Goal: Task Accomplishment & Management: Manage account settings

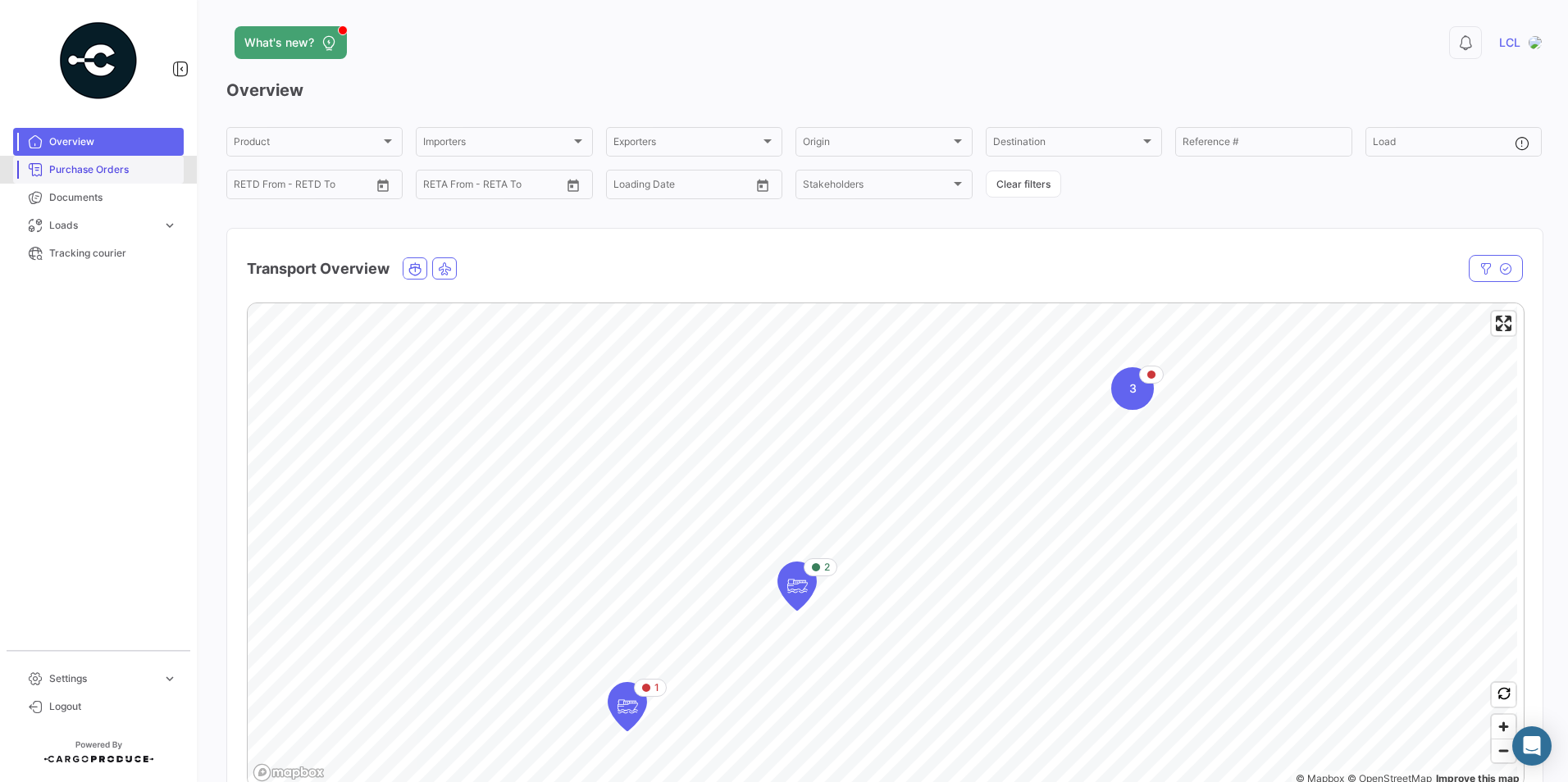
click at [98, 174] on span "Purchase Orders" at bounding box center [112, 169] width 128 height 15
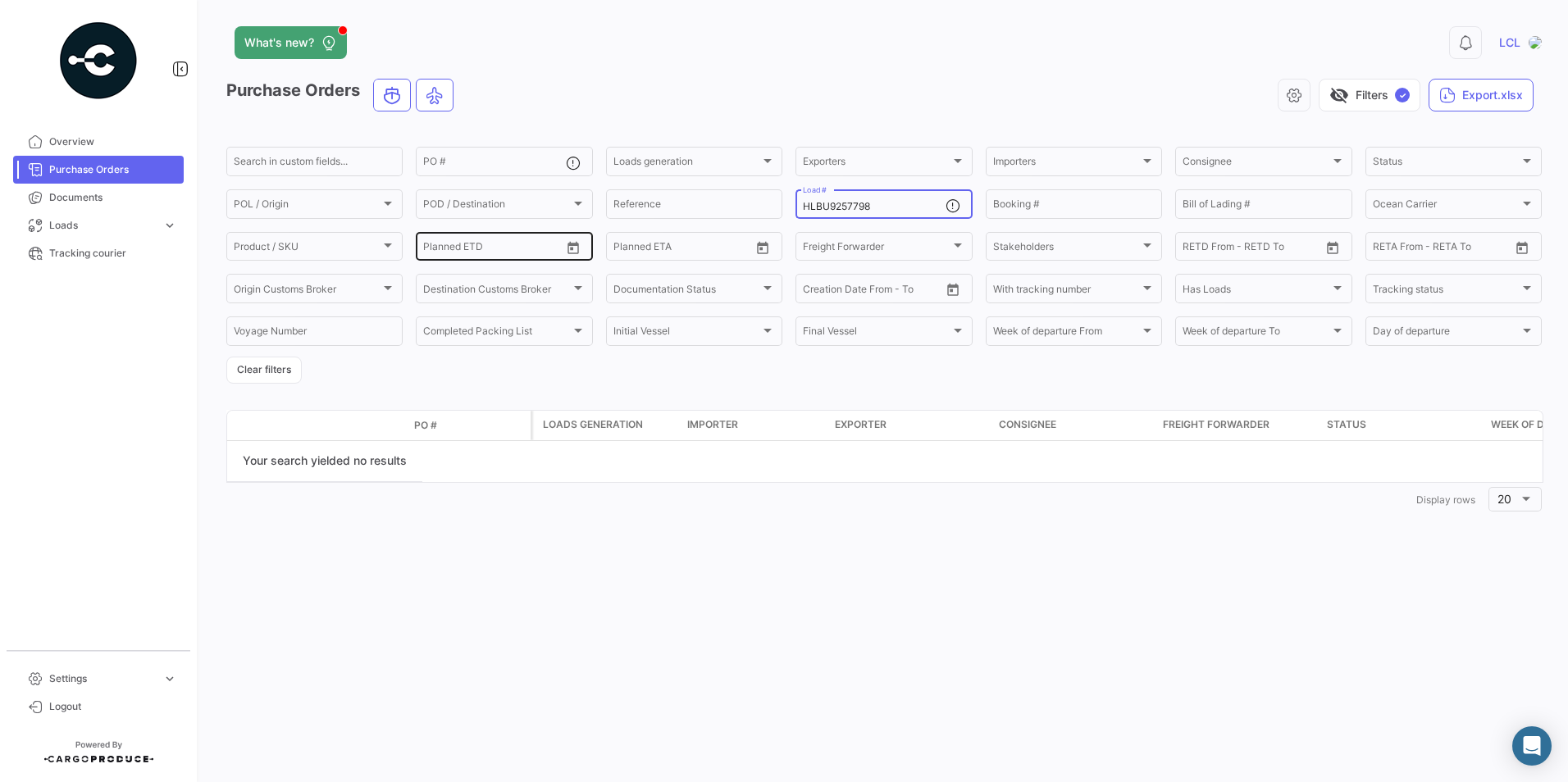
drag, startPoint x: 889, startPoint y: 209, endPoint x: 456, endPoint y: 229, distance: 433.5
click at [0, 0] on div "Search in custom fields... PO # Loads generation Loads generation Exporters Exp…" at bounding box center [0, 0] width 0 height 0
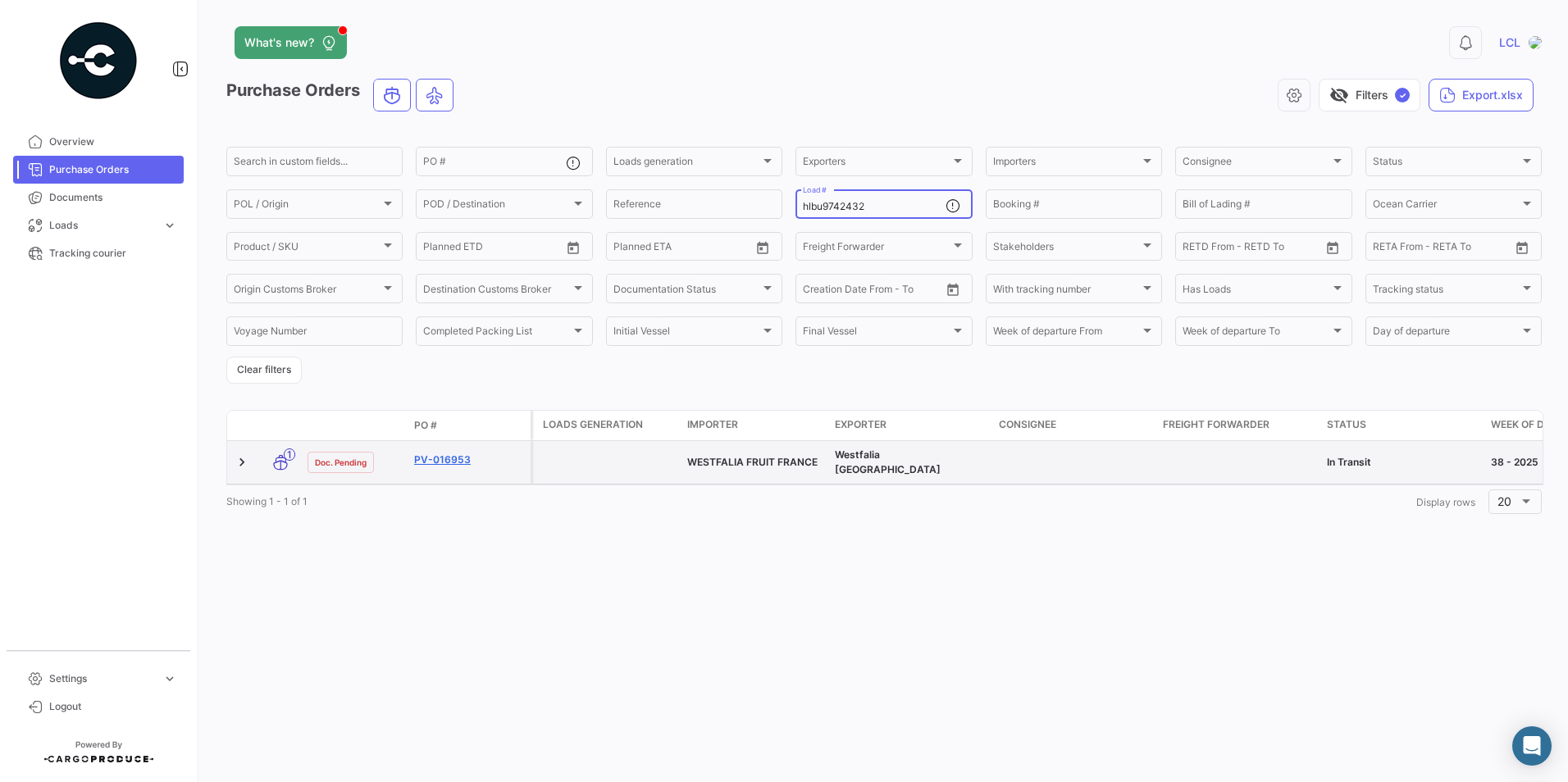
type input "hlbu9742432"
click at [449, 456] on link "PV-016953" at bounding box center [469, 460] width 110 height 15
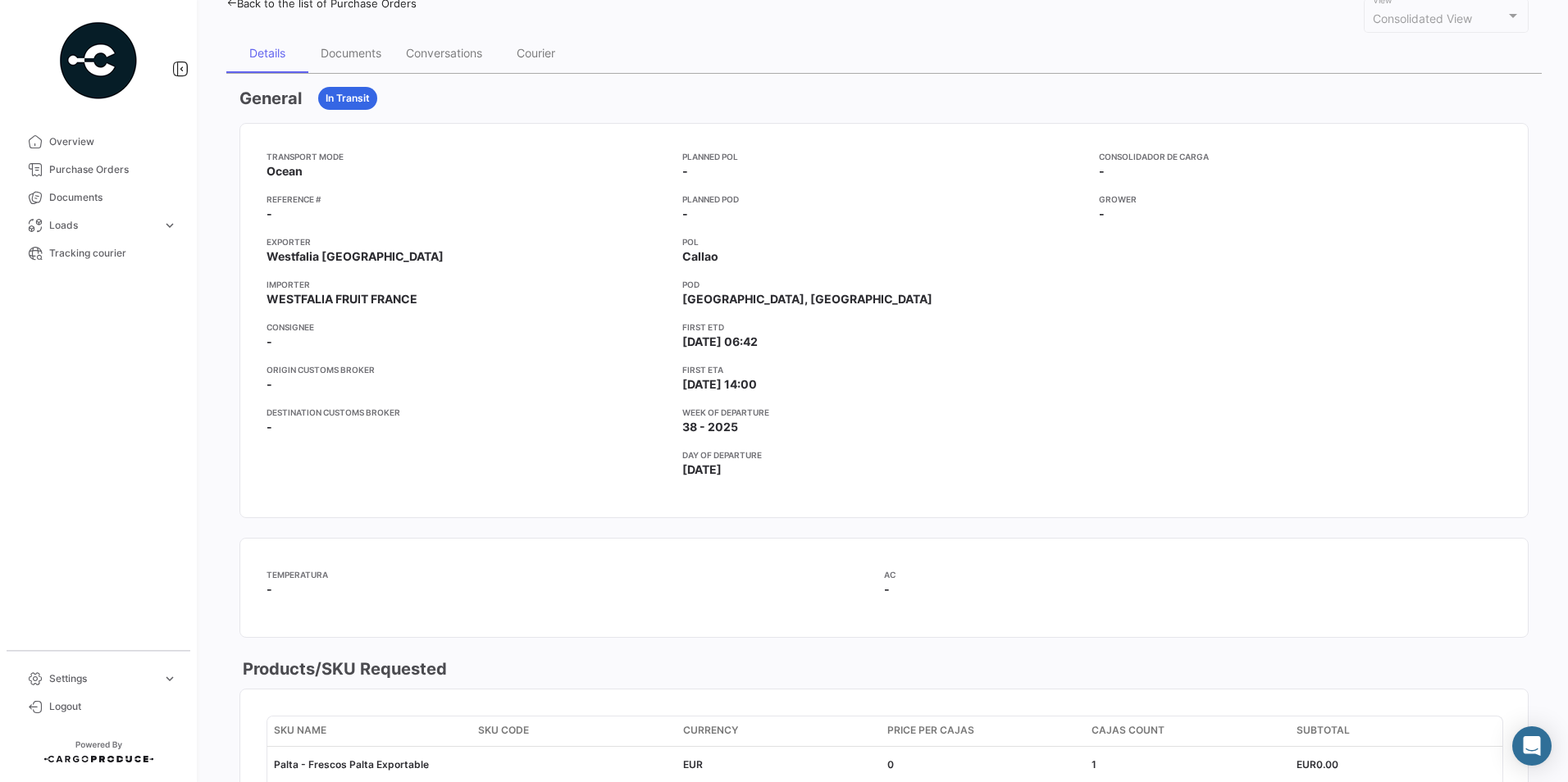
scroll to position [82, 0]
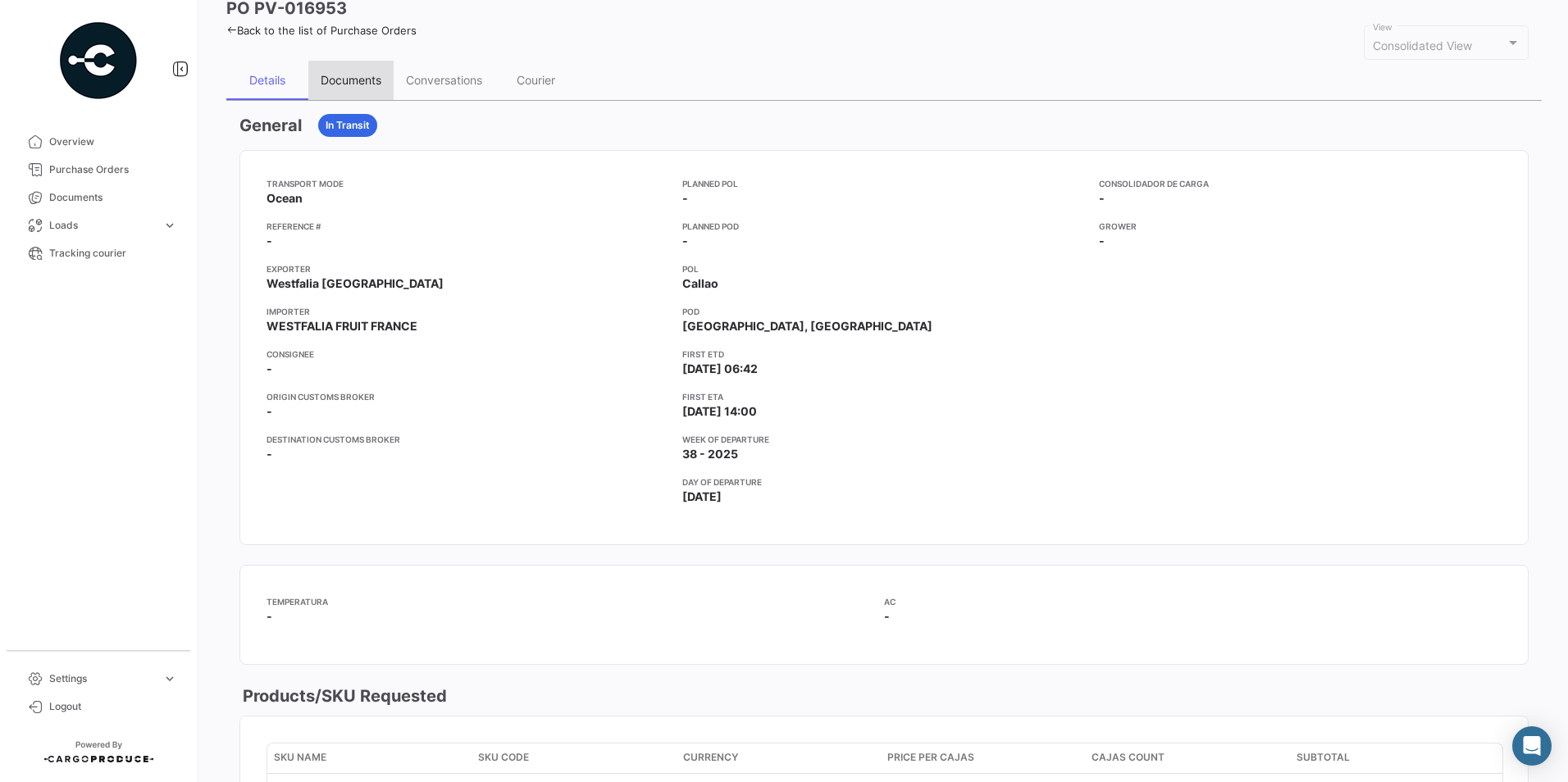
click at [341, 84] on div "Documents" at bounding box center [351, 80] width 61 height 14
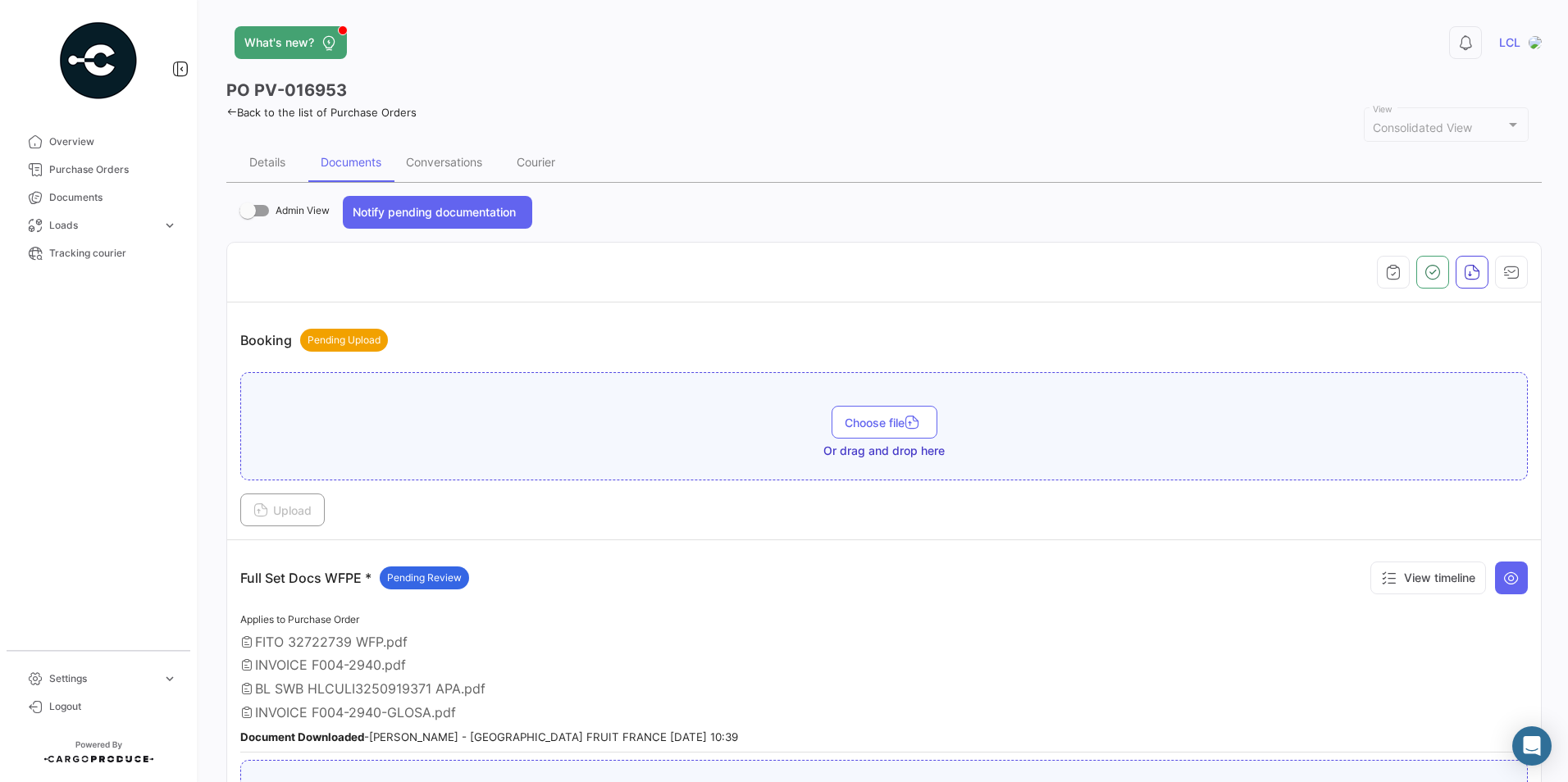
scroll to position [164, 0]
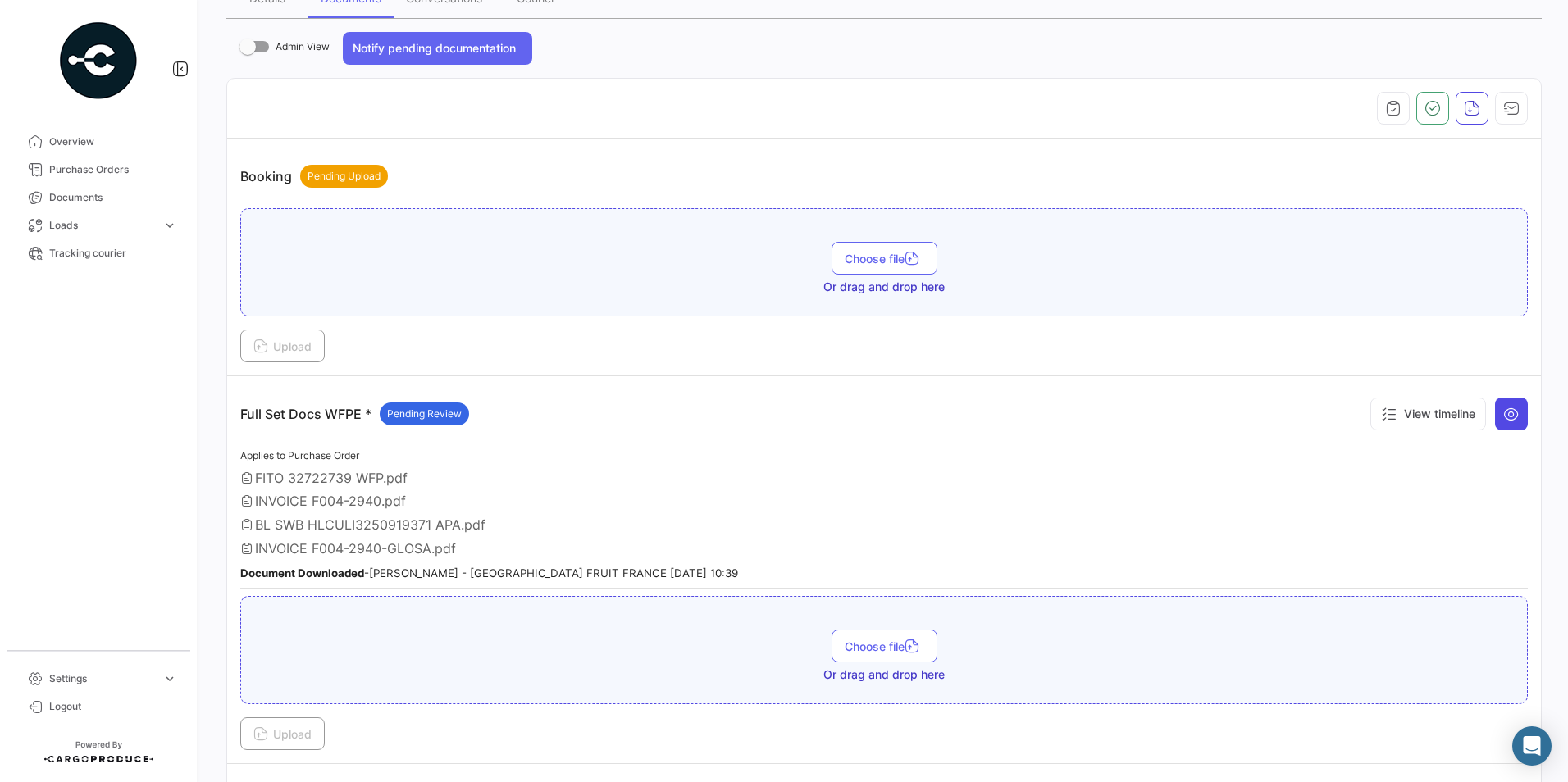
click at [1504, 416] on icon at bounding box center [1511, 413] width 16 height 16
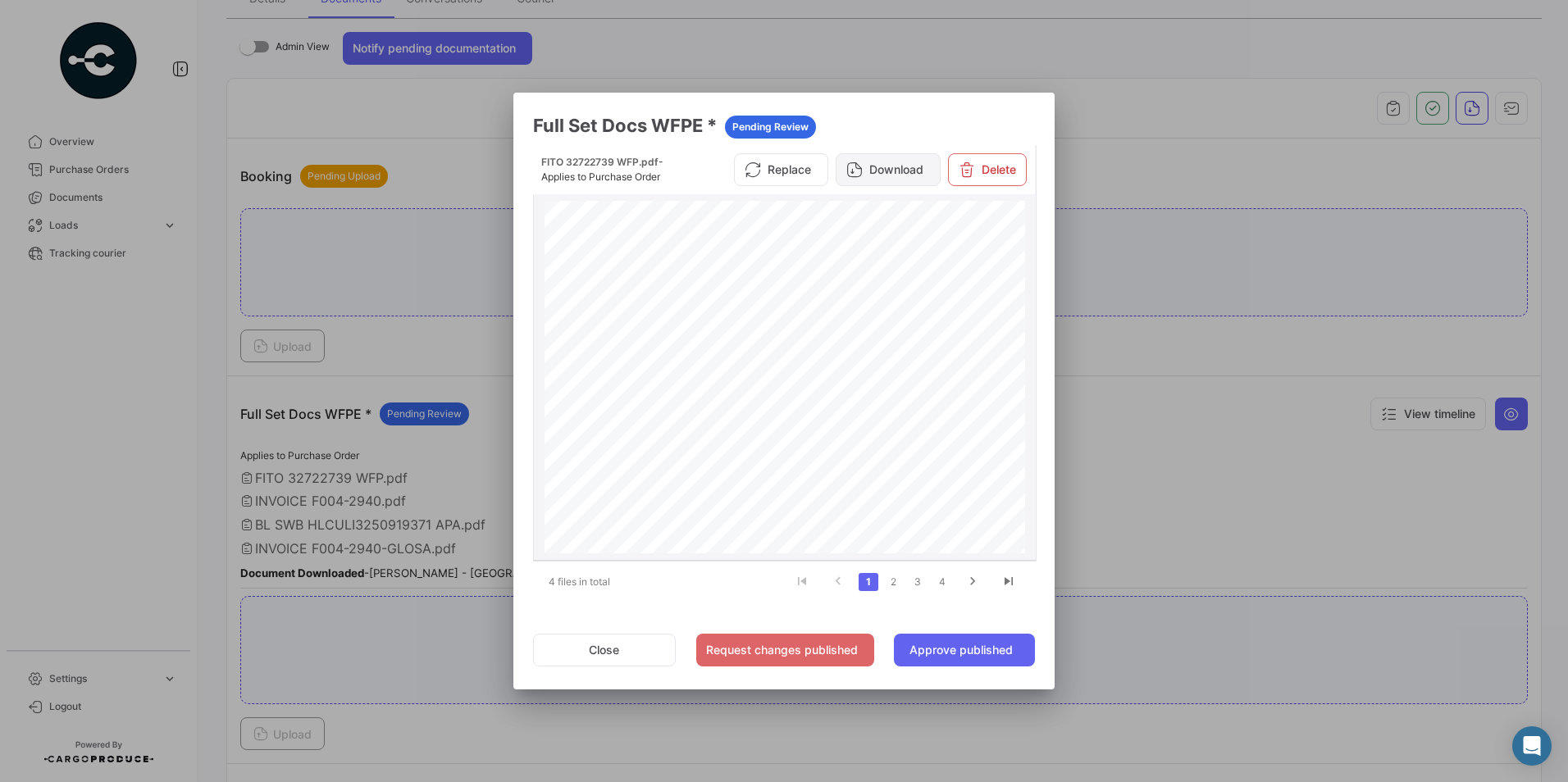
click at [872, 171] on button "Download" at bounding box center [888, 170] width 105 height 33
click at [896, 579] on link "2" at bounding box center [893, 581] width 20 height 18
click at [892, 172] on button "Download" at bounding box center [888, 170] width 105 height 33
click at [917, 581] on link "3" at bounding box center [918, 581] width 20 height 18
click at [884, 178] on button "Download" at bounding box center [888, 176] width 105 height 33
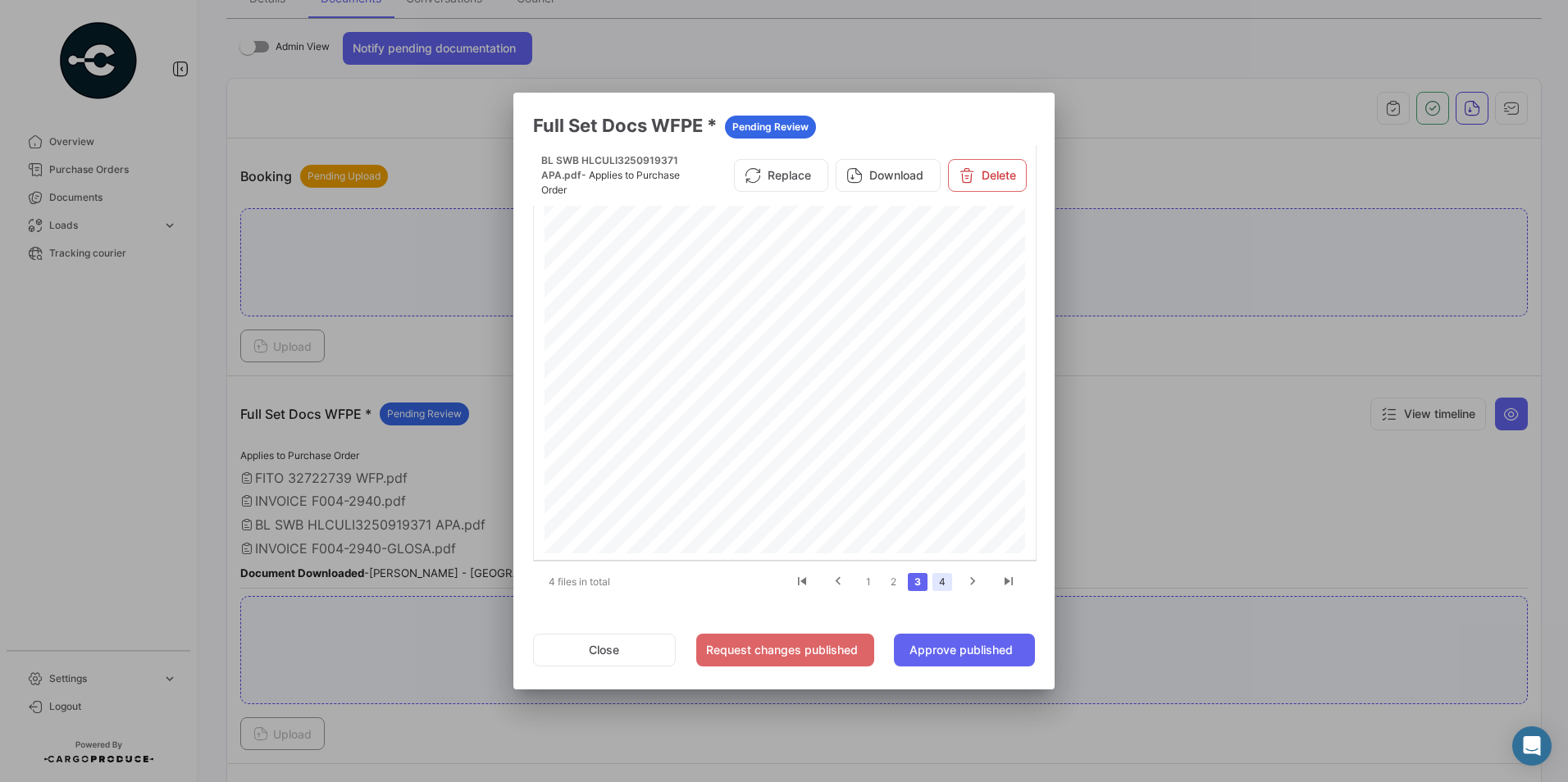
click at [941, 584] on link "4" at bounding box center [942, 581] width 20 height 18
click at [902, 176] on button "Download" at bounding box center [888, 176] width 105 height 33
click at [382, 510] on div at bounding box center [784, 391] width 1568 height 782
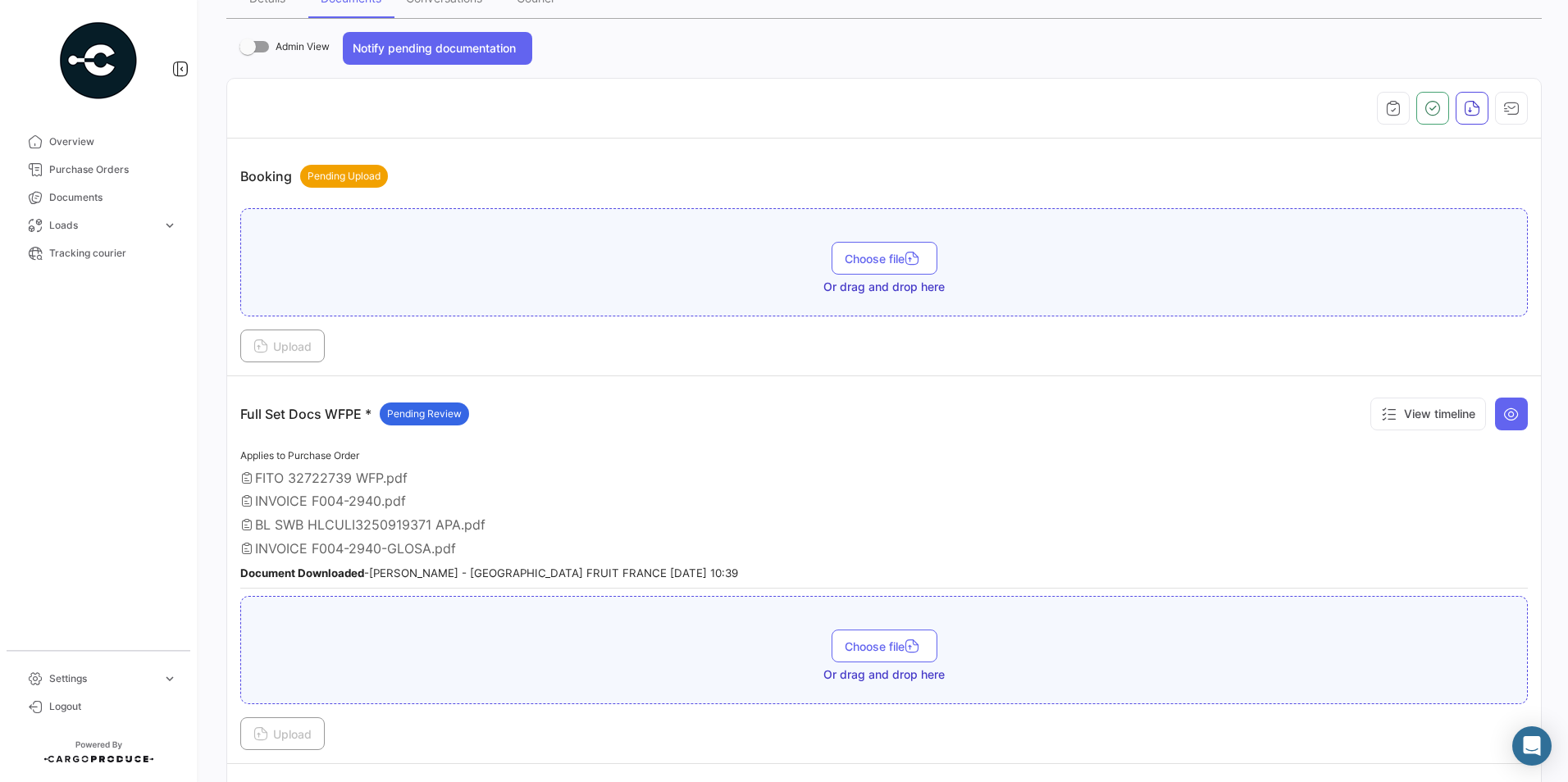
scroll to position [0, 0]
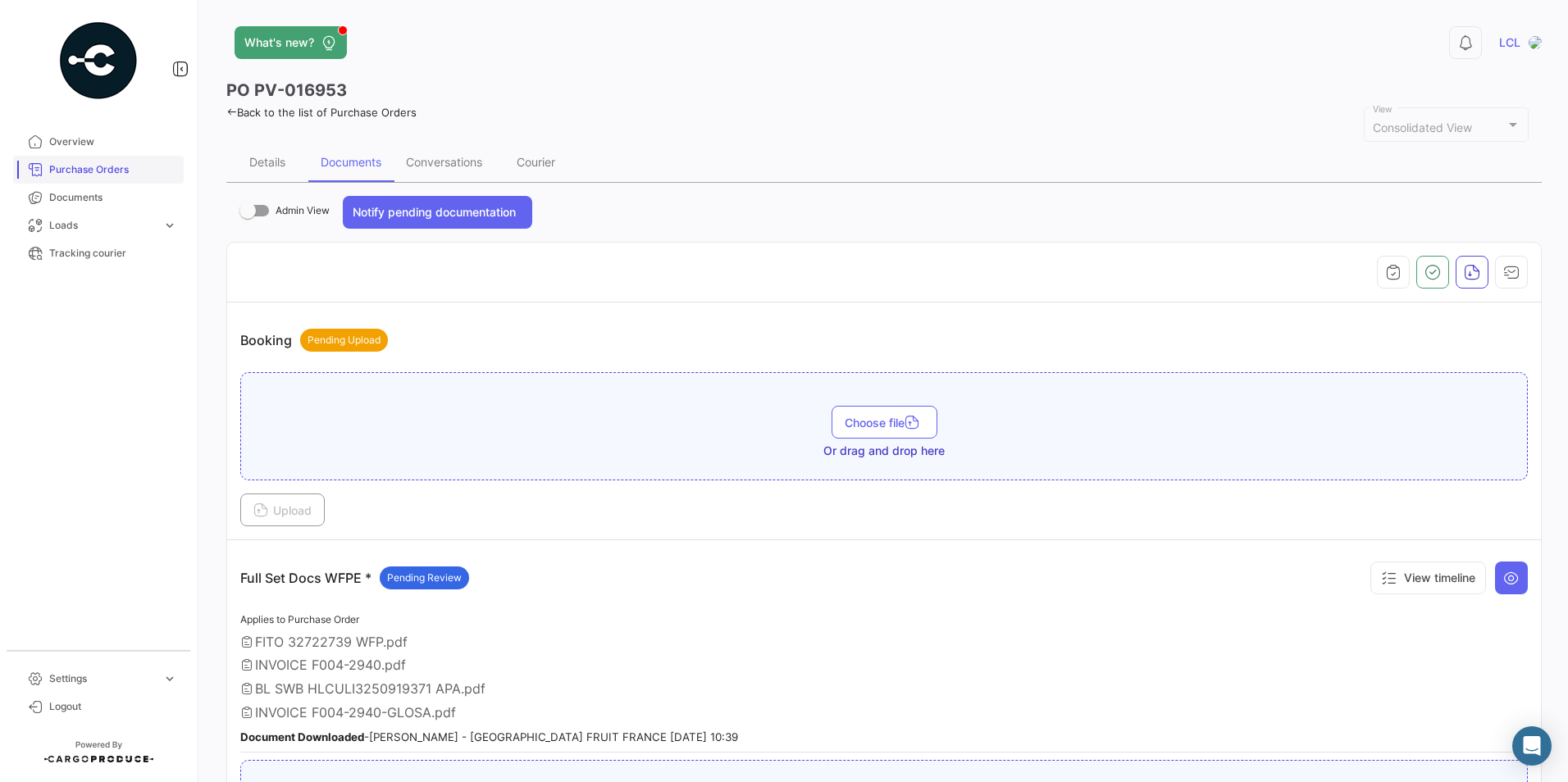
click at [90, 177] on span "Purchase Orders" at bounding box center [112, 169] width 128 height 15
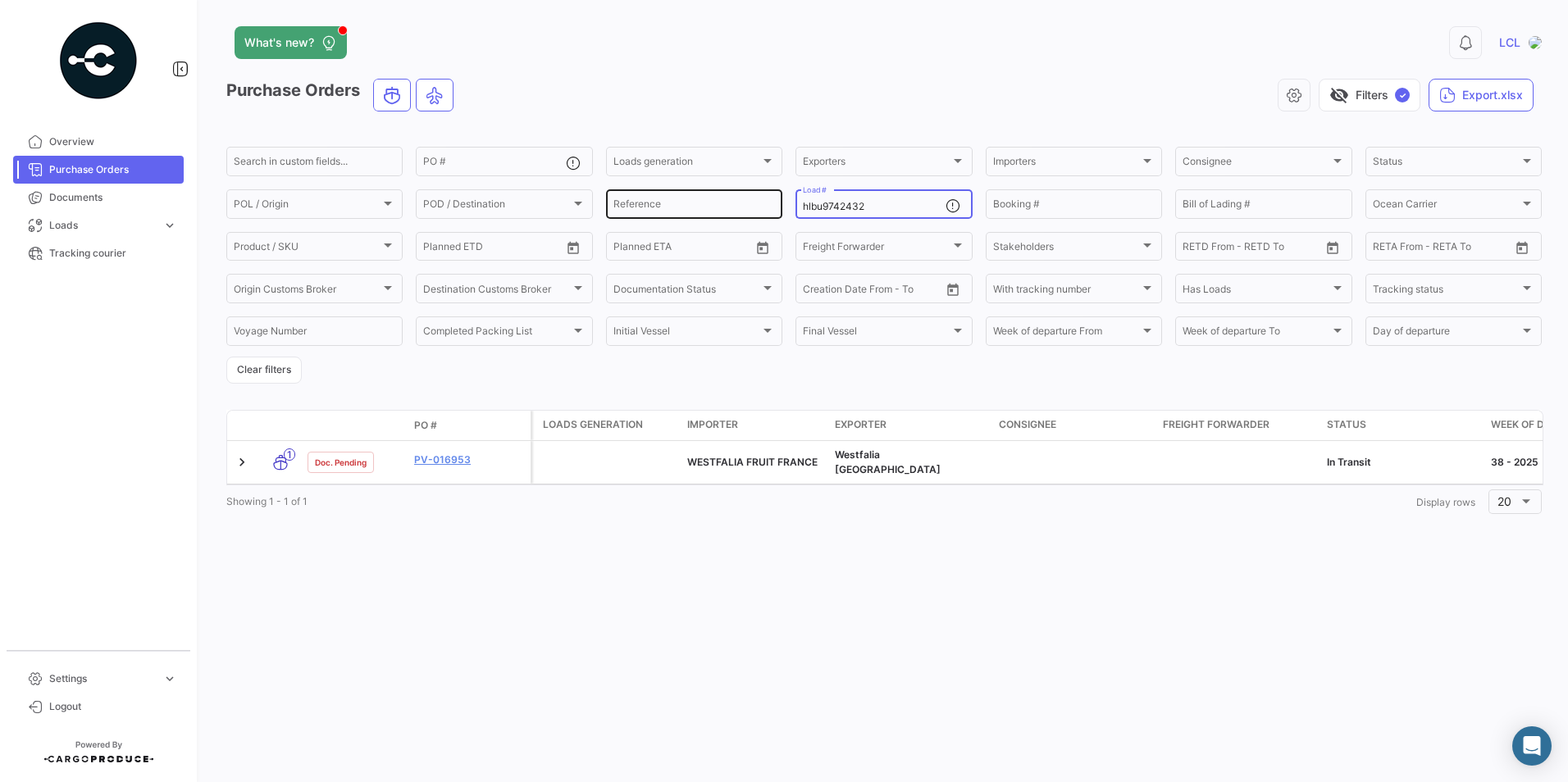
drag, startPoint x: 888, startPoint y: 206, endPoint x: 606, endPoint y: 215, distance: 282.1
click at [0, 0] on div "Search in custom fields... PO # Loads generation Loads generation Exporters Exp…" at bounding box center [0, 0] width 0 height 0
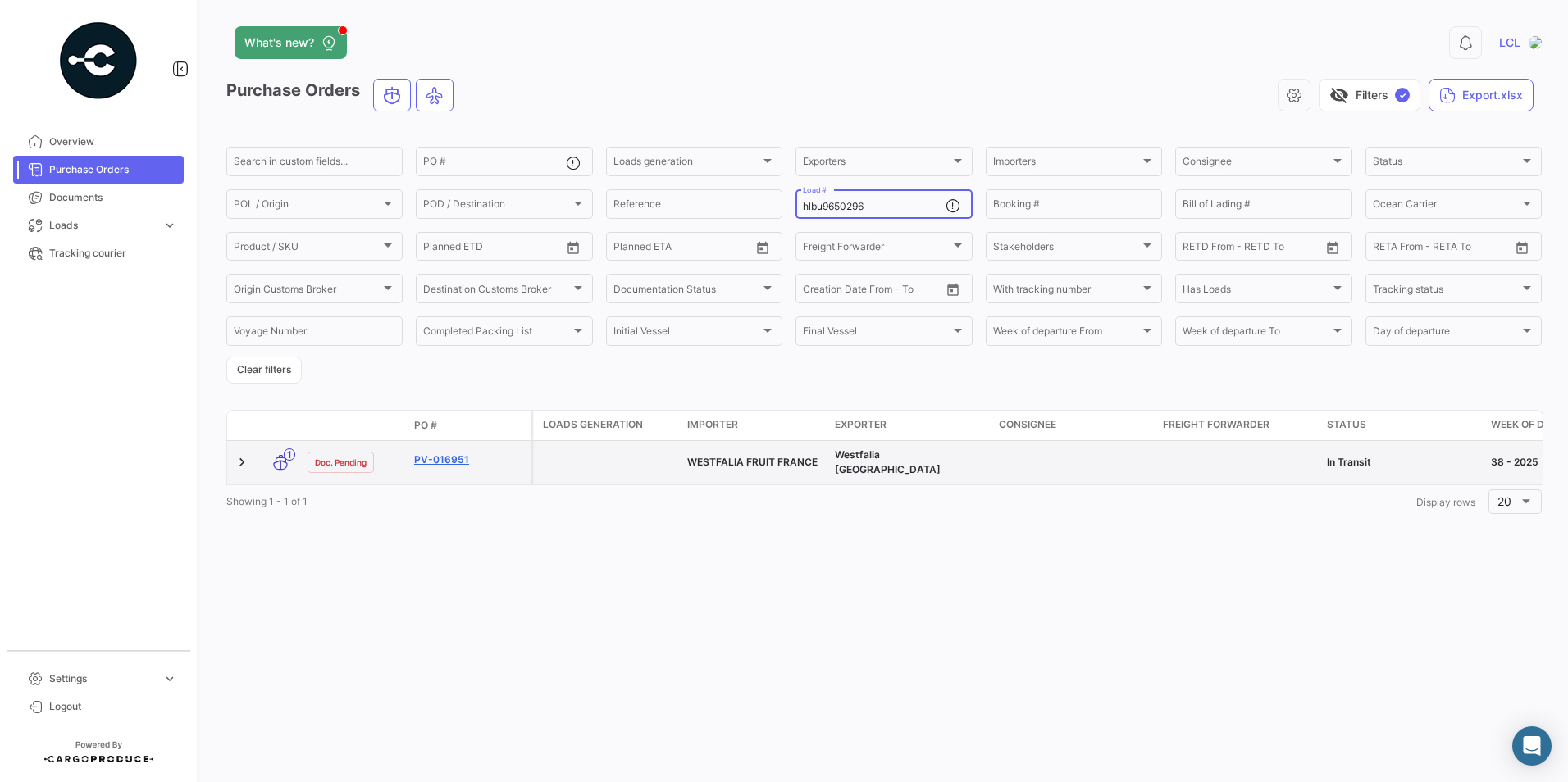
type input "hlbu9650296"
click at [461, 455] on link "PV-016951" at bounding box center [469, 460] width 110 height 15
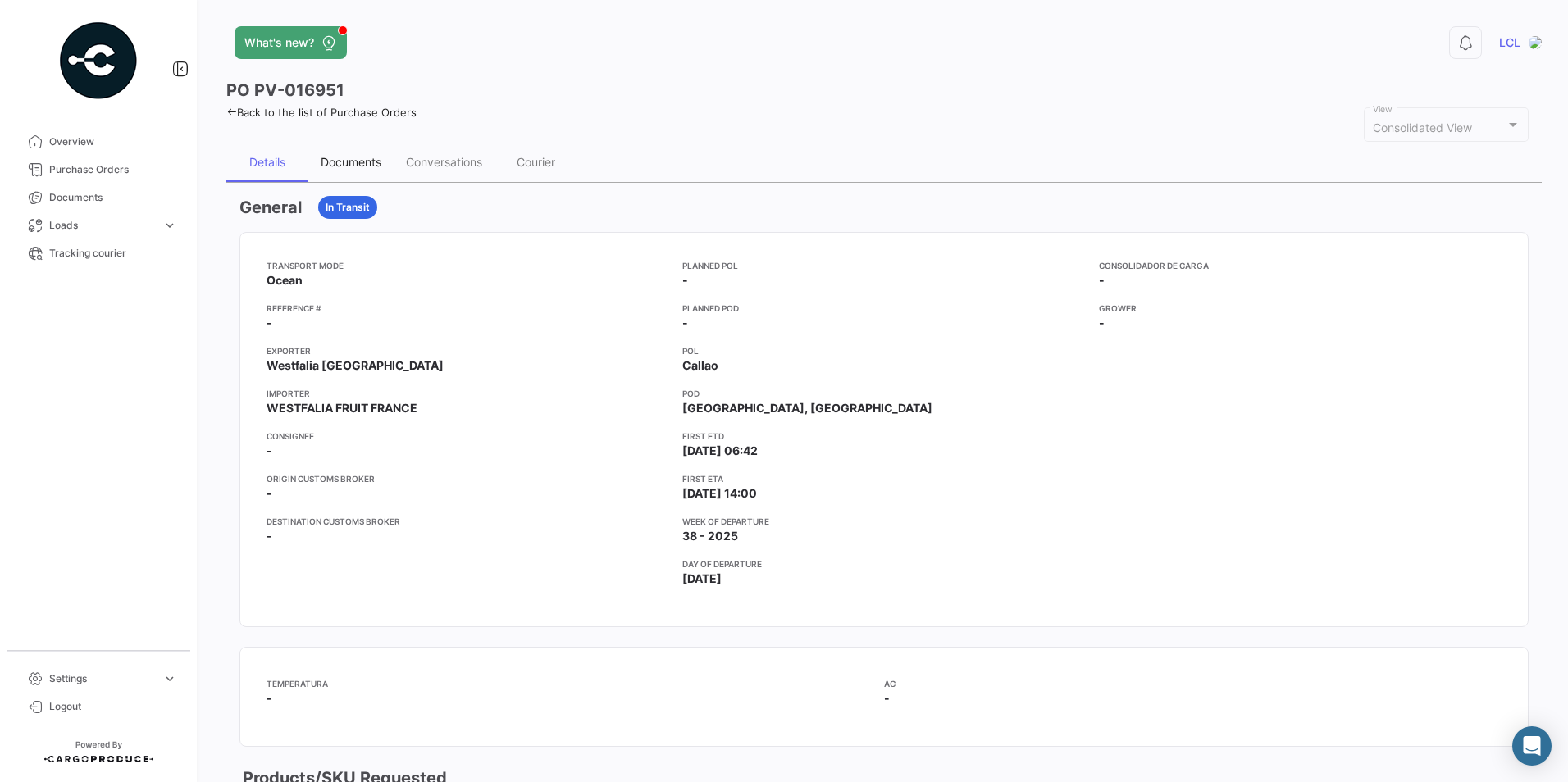
click at [359, 163] on div "Documents" at bounding box center [351, 162] width 61 height 14
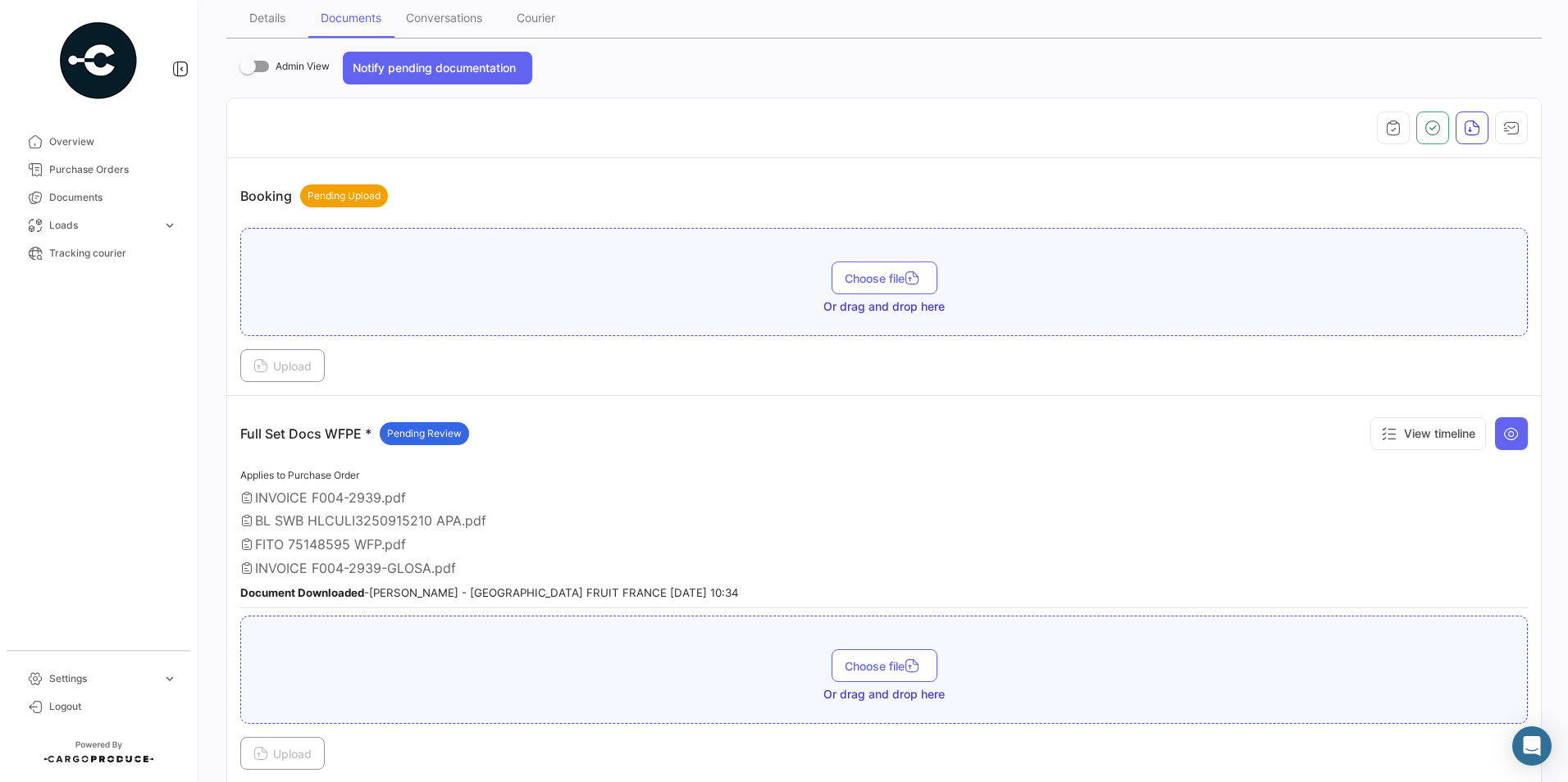
scroll to position [164, 0]
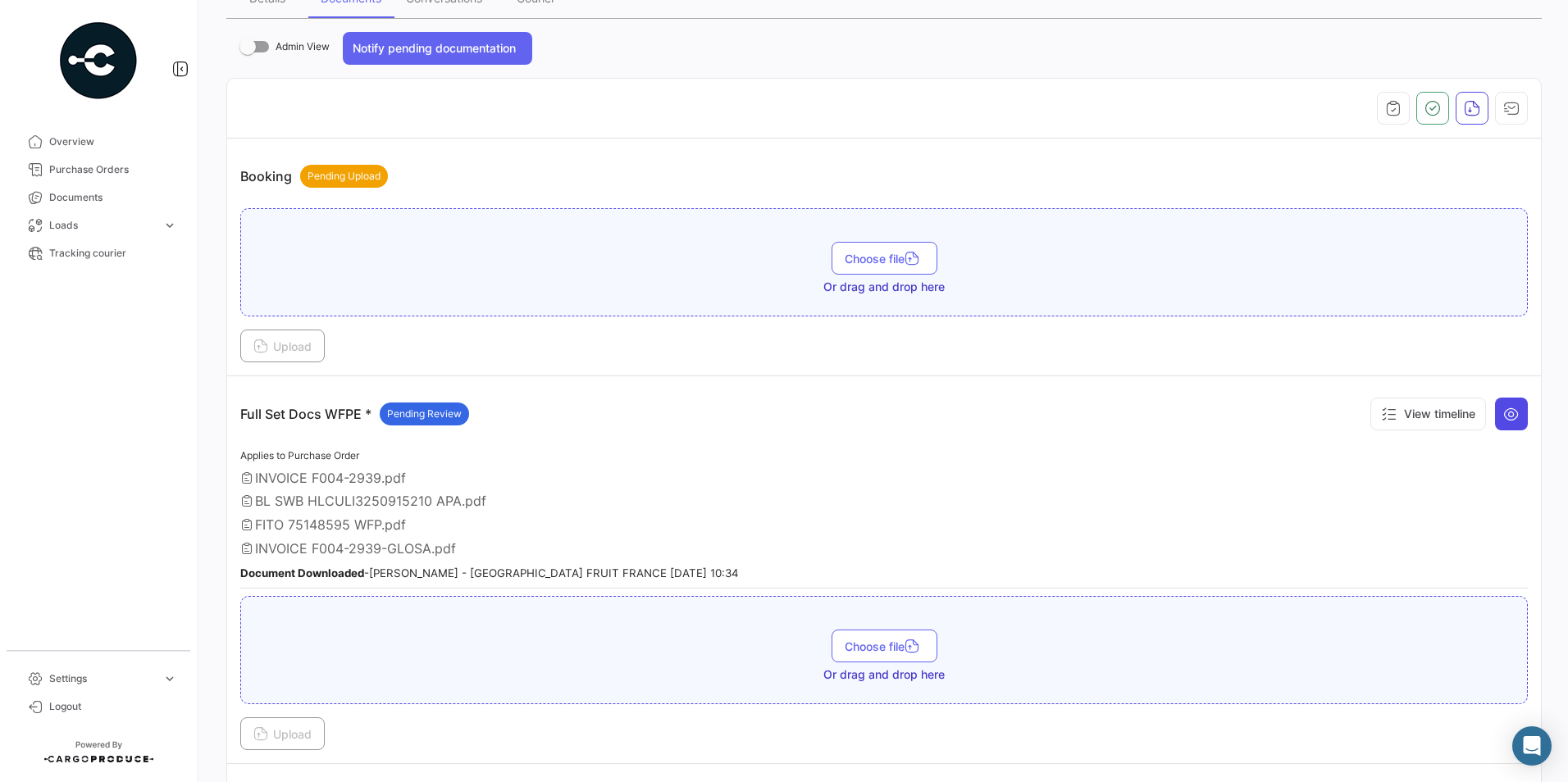
click at [1504, 416] on icon at bounding box center [1511, 413] width 16 height 16
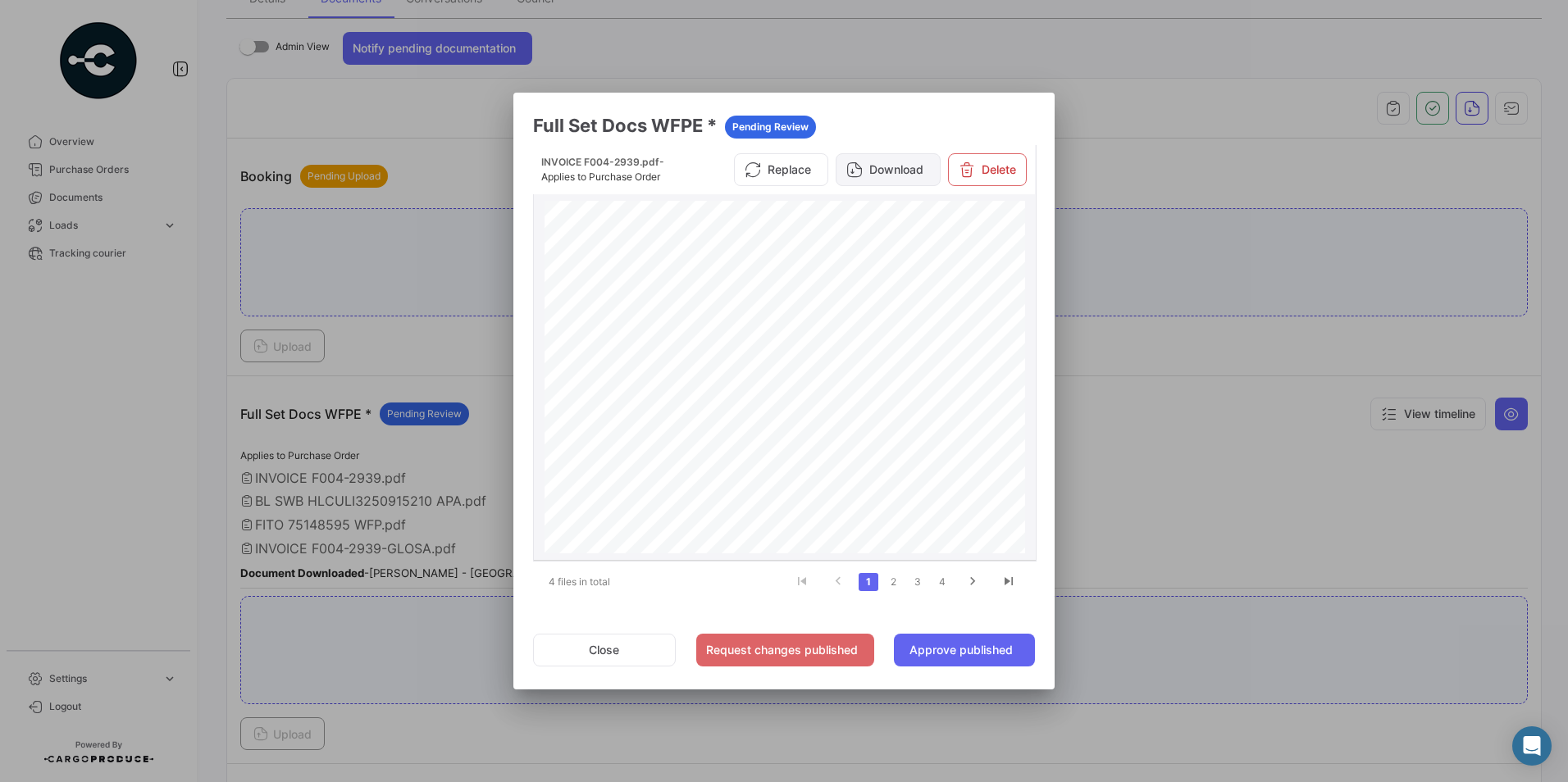
click at [893, 171] on button "Download" at bounding box center [888, 170] width 105 height 33
click at [897, 583] on link "2" at bounding box center [893, 581] width 20 height 18
click at [910, 174] on button "Download" at bounding box center [888, 176] width 105 height 33
click at [921, 587] on link "3" at bounding box center [918, 581] width 20 height 18
click at [892, 172] on button "Download" at bounding box center [888, 170] width 105 height 33
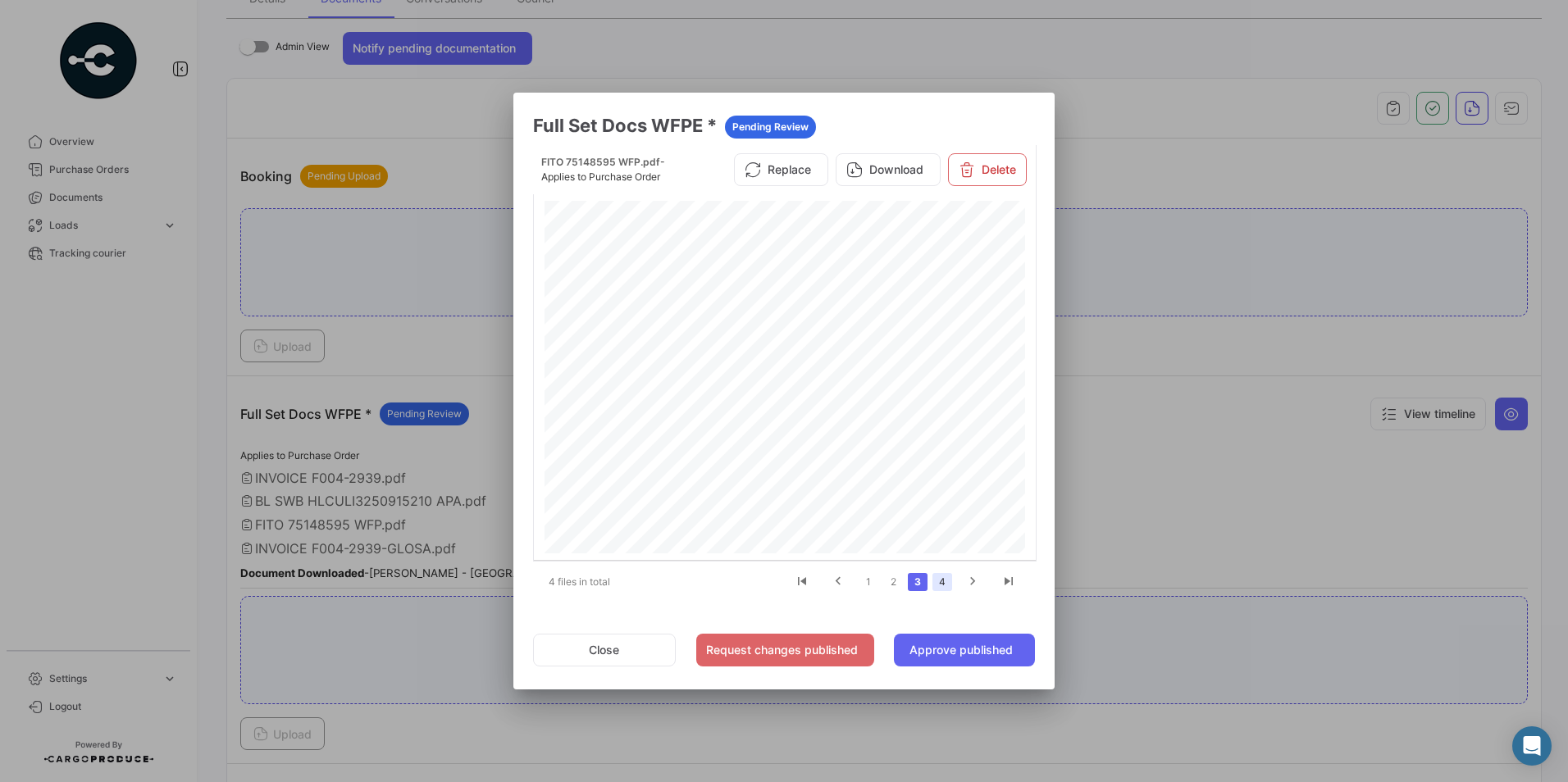
click at [938, 586] on link "4" at bounding box center [942, 581] width 20 height 18
click at [865, 178] on button "Download" at bounding box center [888, 176] width 105 height 33
click at [995, 644] on button "Approve published" at bounding box center [964, 650] width 141 height 33
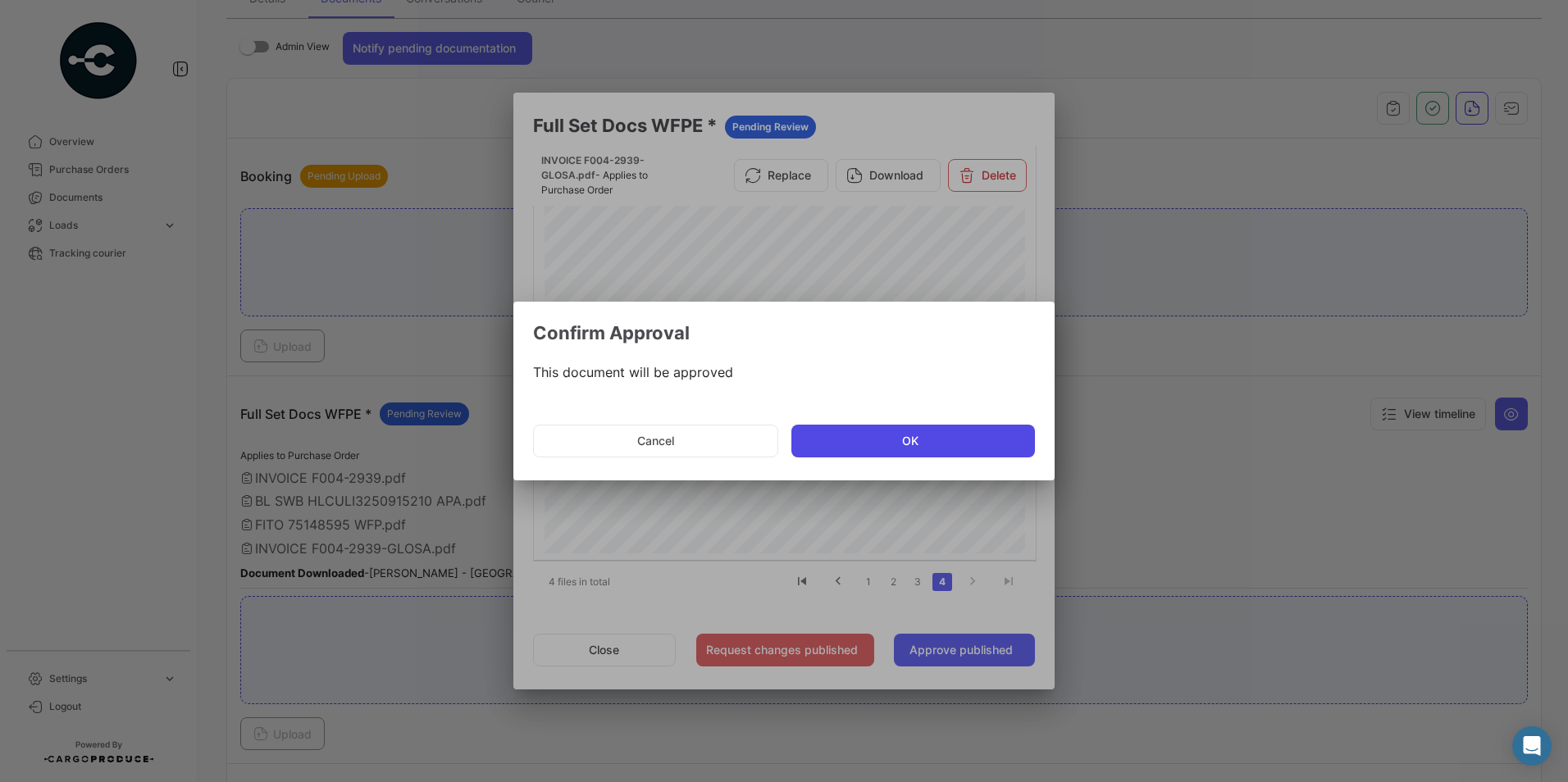
click at [892, 438] on button "OK" at bounding box center [914, 441] width 244 height 33
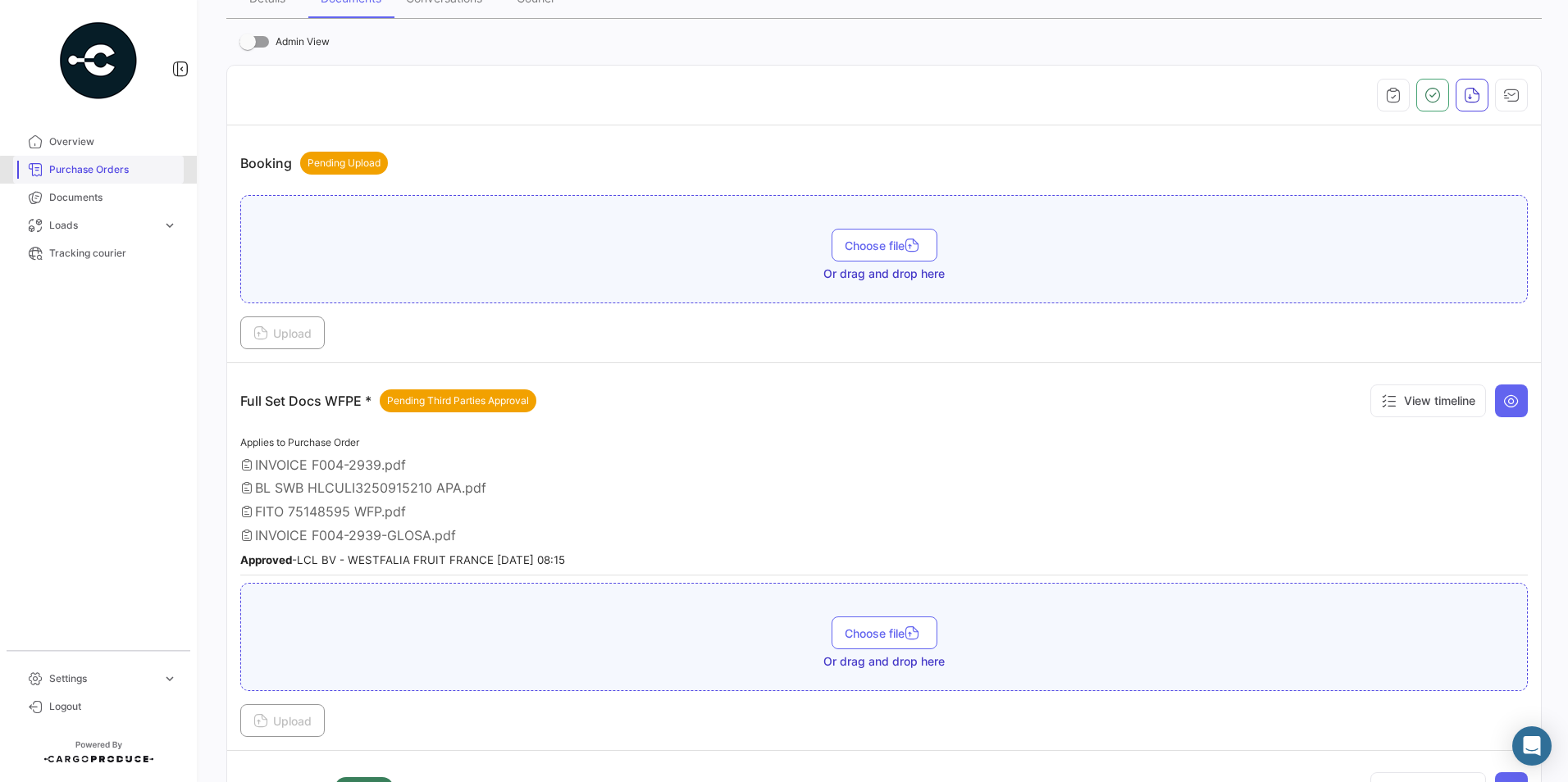
click at [103, 175] on span "Purchase Orders" at bounding box center [112, 169] width 128 height 15
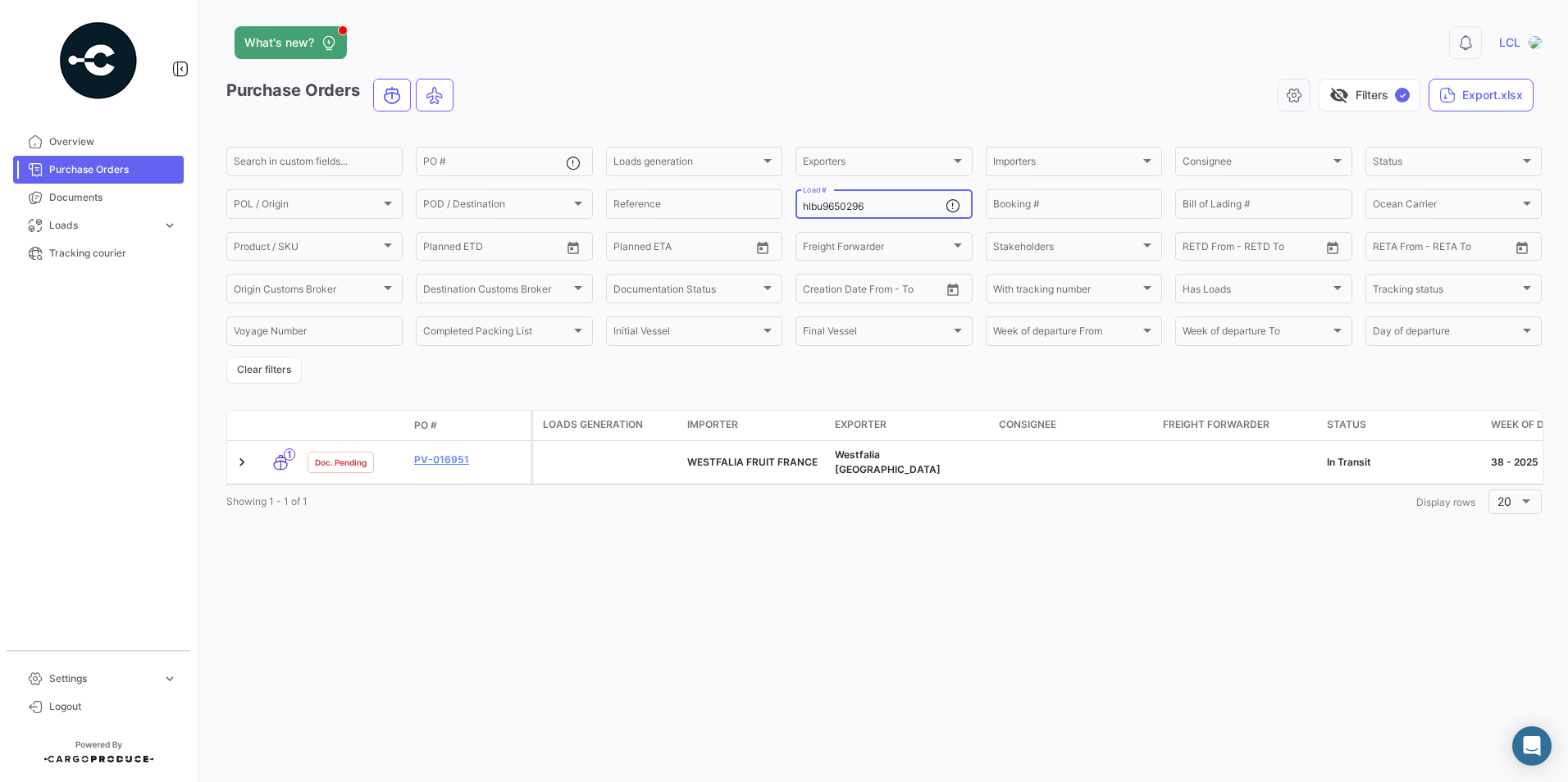
click at [845, 205] on input "hlbu9650296" at bounding box center [873, 206] width 142 height 11
drag, startPoint x: 703, startPoint y: 196, endPoint x: 549, endPoint y: 196, distance: 154.0
click at [0, 0] on div "Search in custom fields... PO # Loads generation Loads generation Exporters Exp…" at bounding box center [0, 0] width 0 height 0
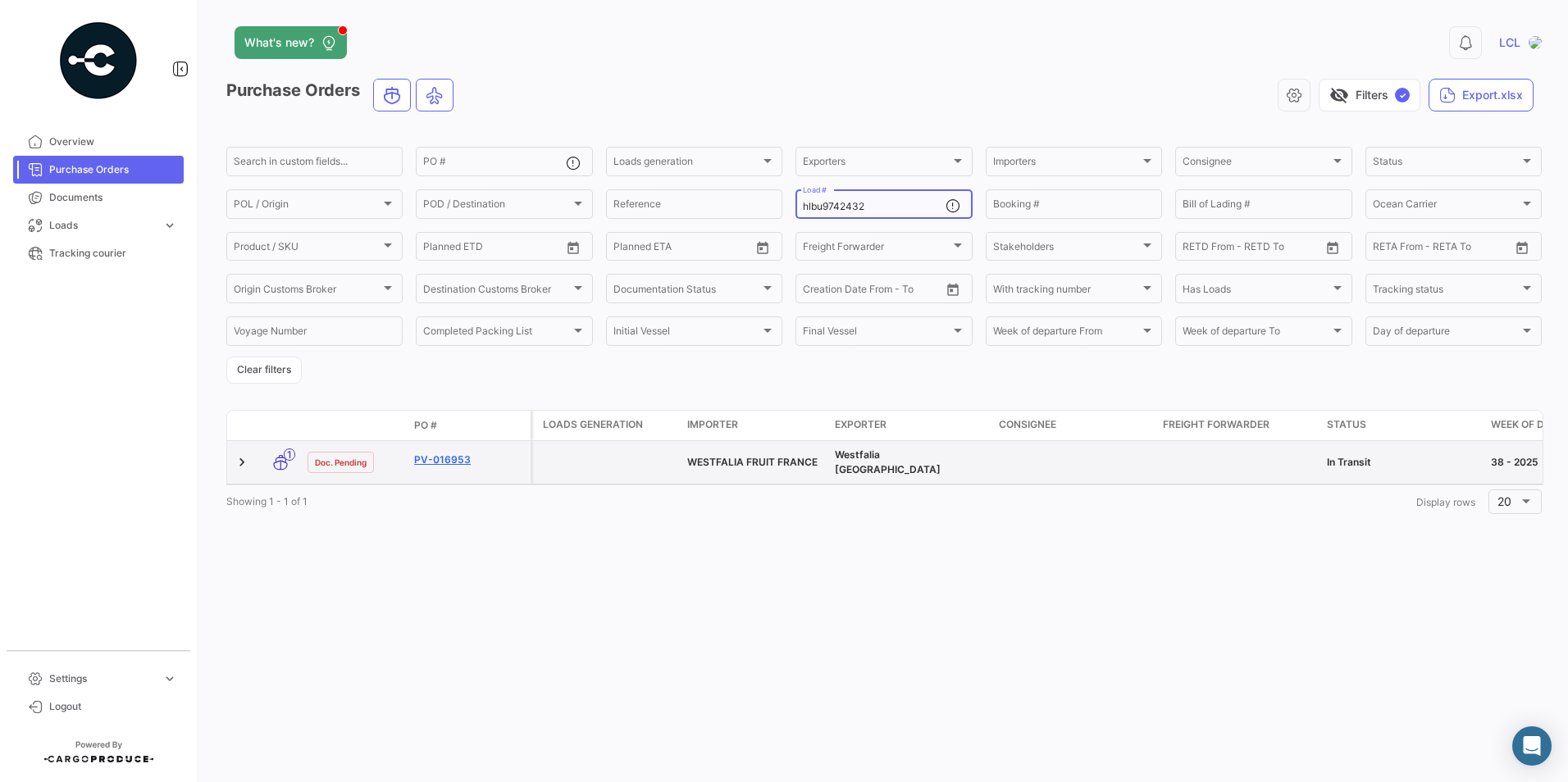
type input "hlbu9742432"
click at [435, 459] on link "PV-016953" at bounding box center [469, 460] width 110 height 15
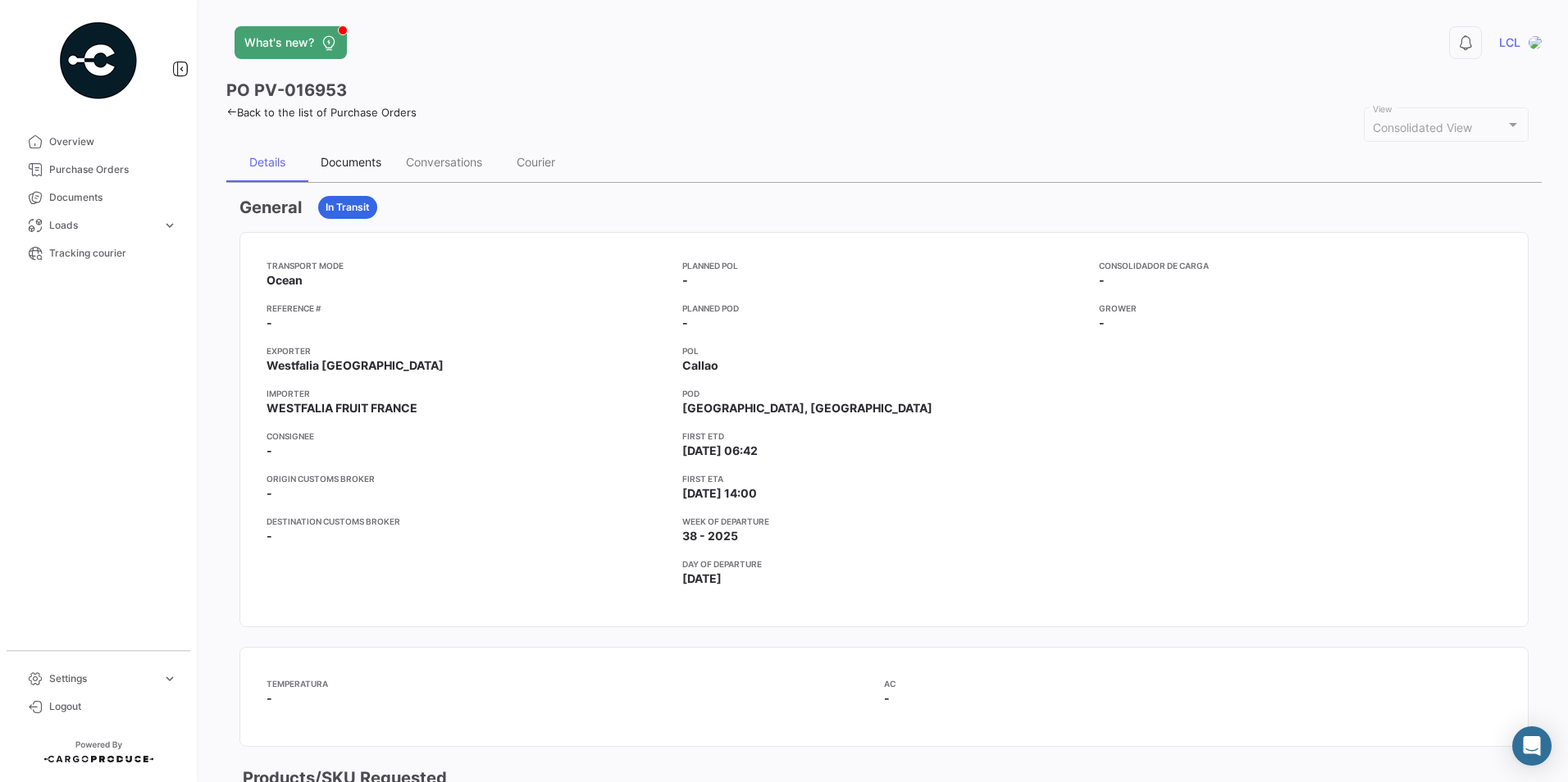
click at [352, 154] on div "Documents" at bounding box center [351, 162] width 85 height 39
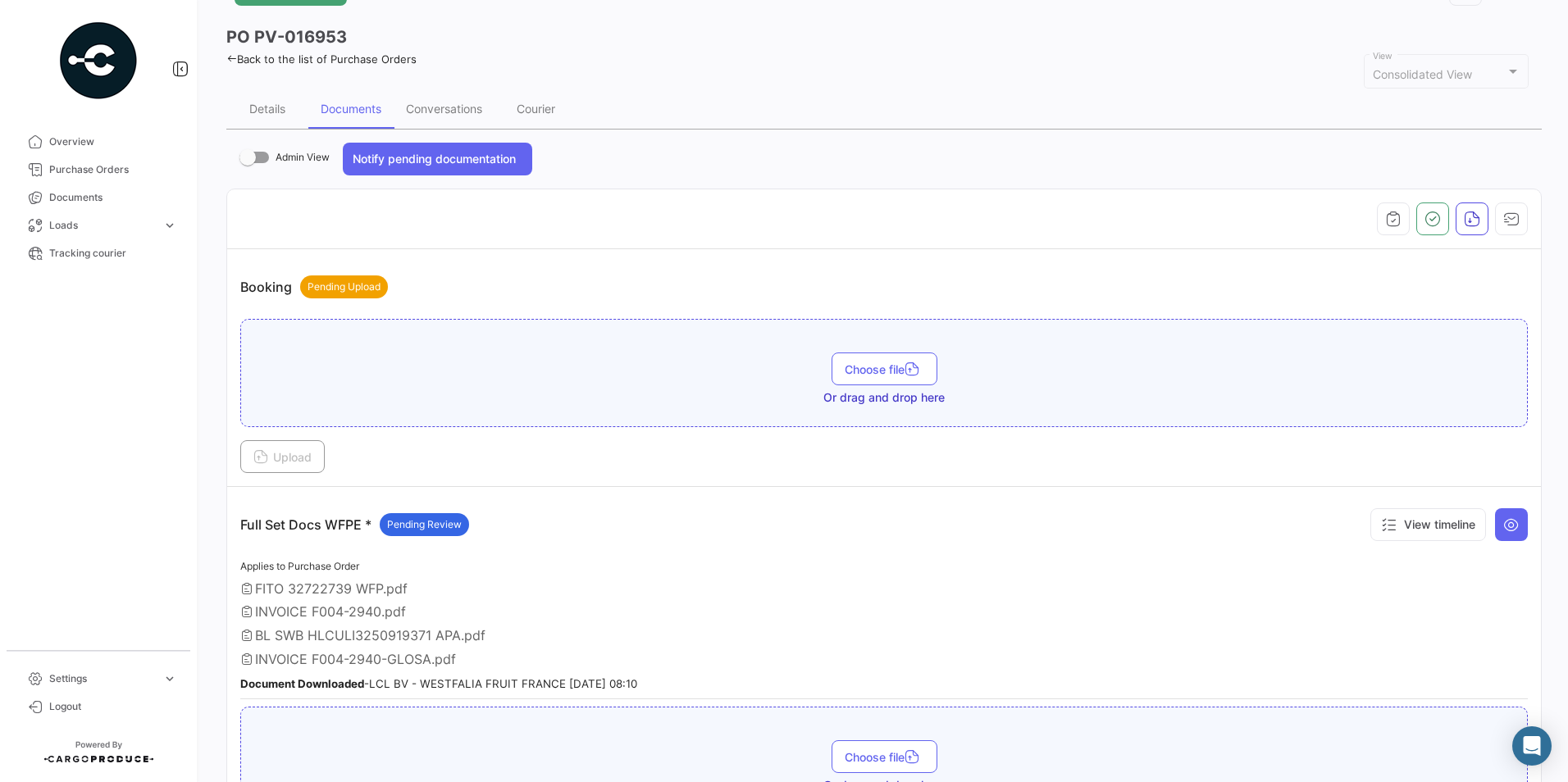
scroll to position [164, 0]
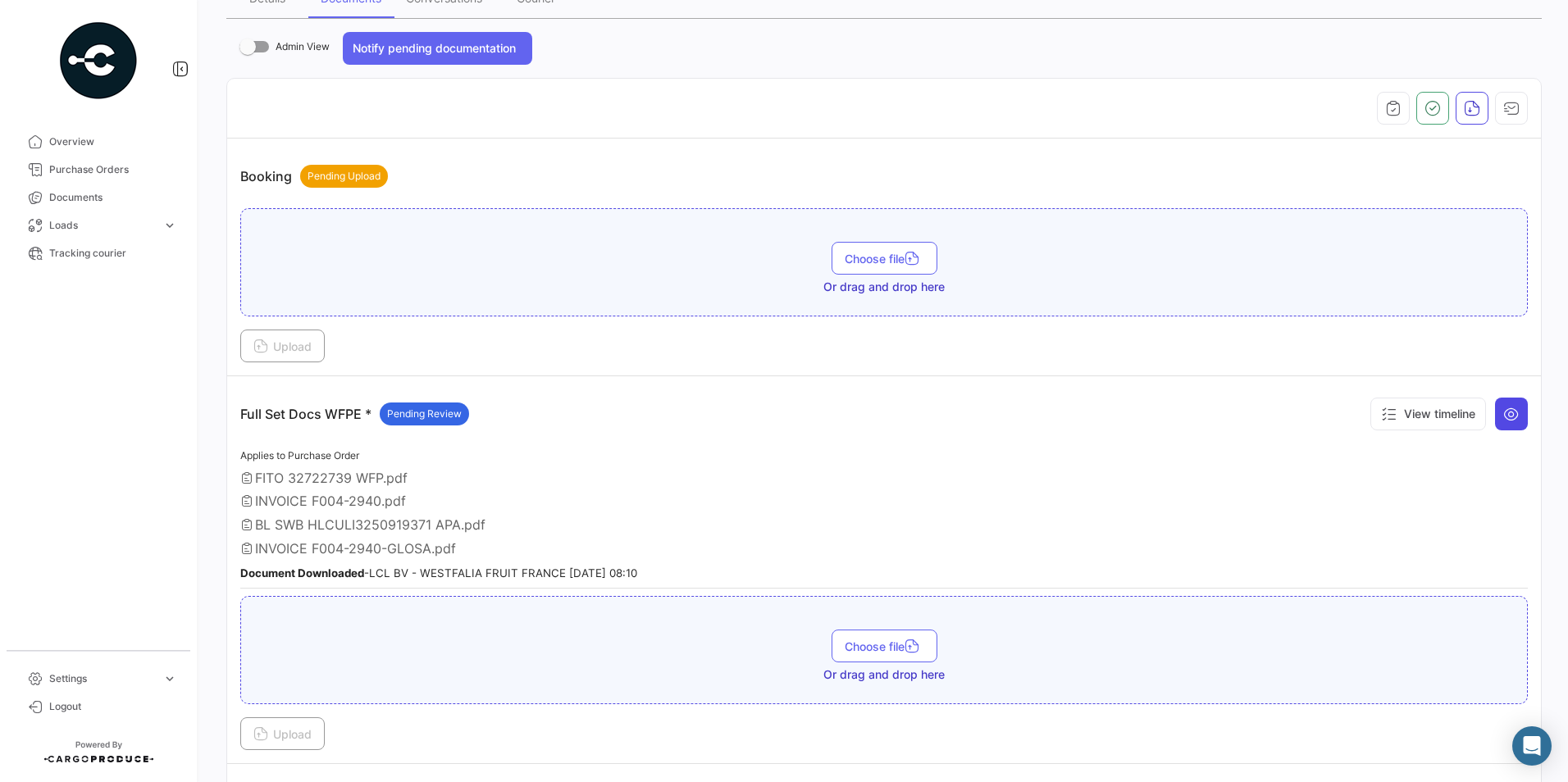
click at [1504, 410] on icon at bounding box center [1511, 413] width 16 height 16
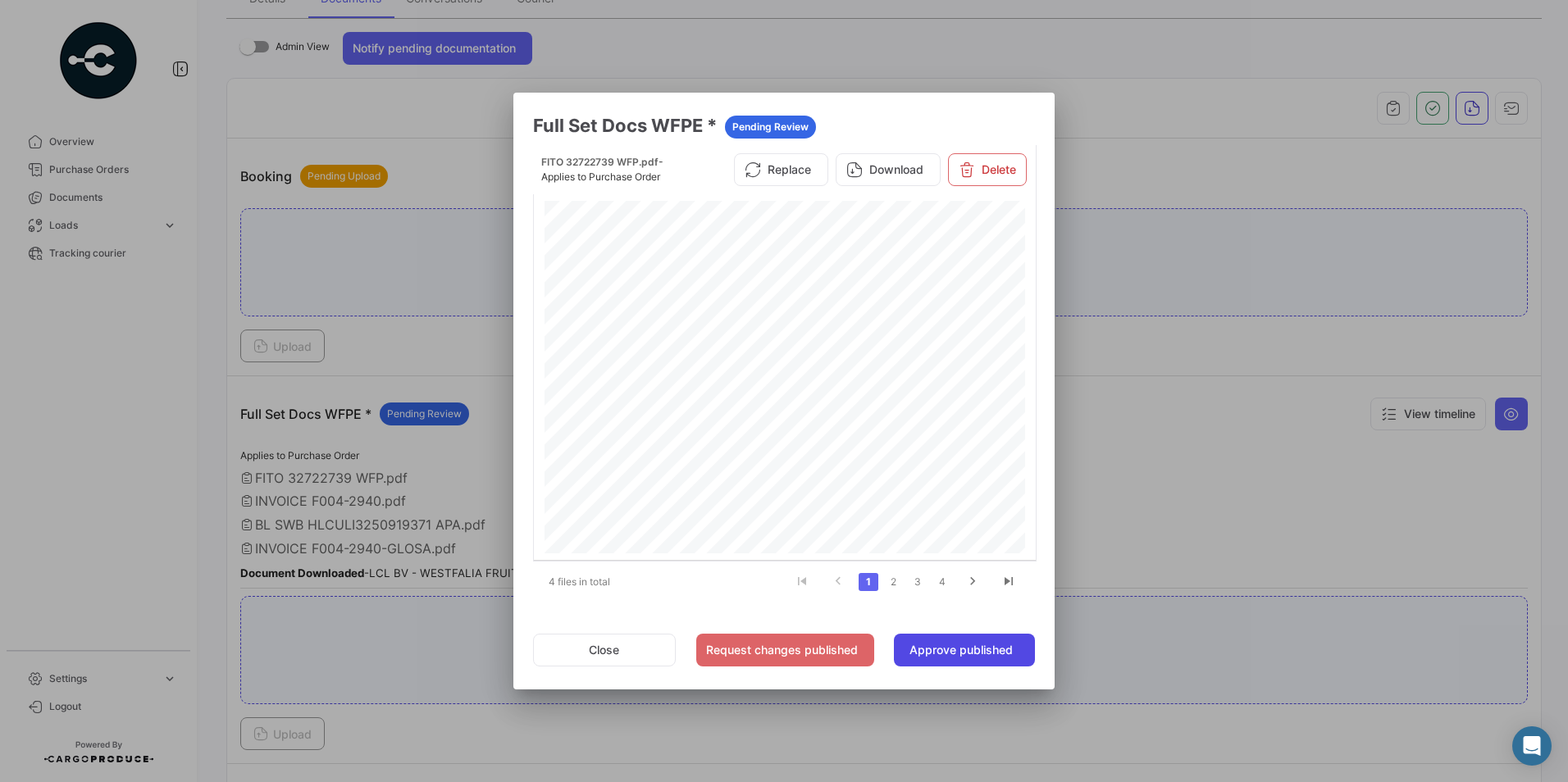
click at [956, 647] on button "Approve published" at bounding box center [964, 650] width 141 height 33
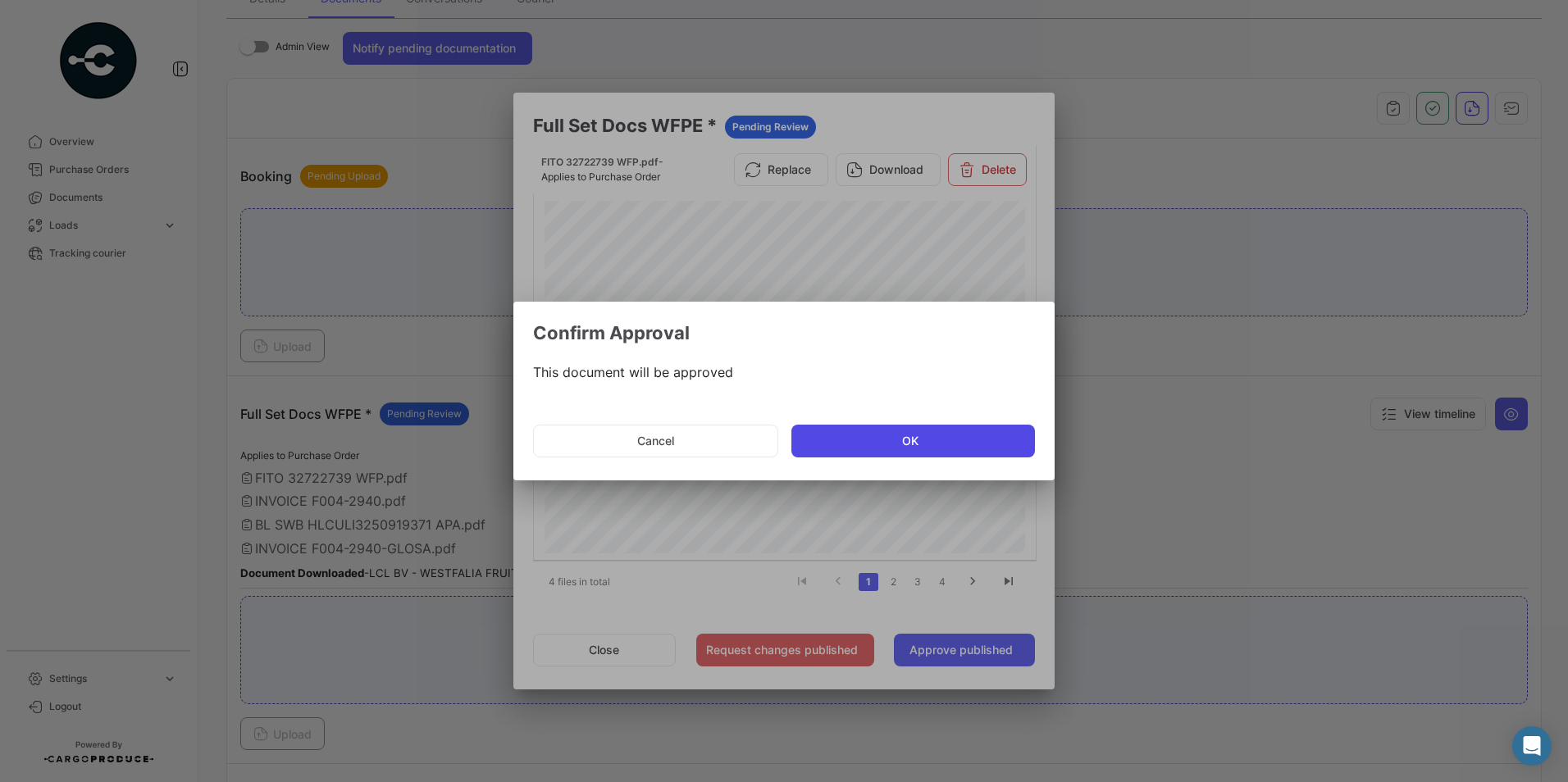
click at [885, 442] on button "OK" at bounding box center [914, 441] width 244 height 33
